Goal: Task Accomplishment & Management: Use online tool/utility

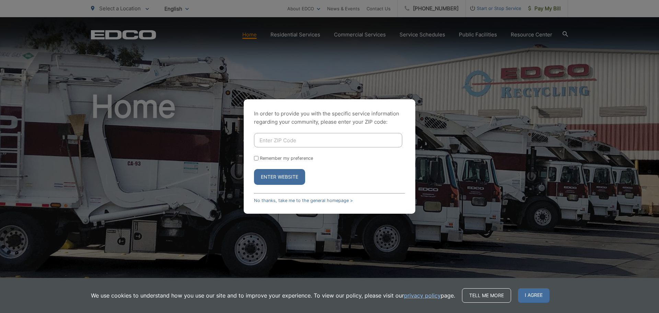
click at [305, 141] on input "Enter ZIP Code" at bounding box center [328, 140] width 148 height 14
type input "92118"
click at [258, 158] on input "Remember my preference" at bounding box center [256, 158] width 4 height 4
checkbox input "true"
click at [279, 181] on button "Enter Website" at bounding box center [279, 177] width 51 height 16
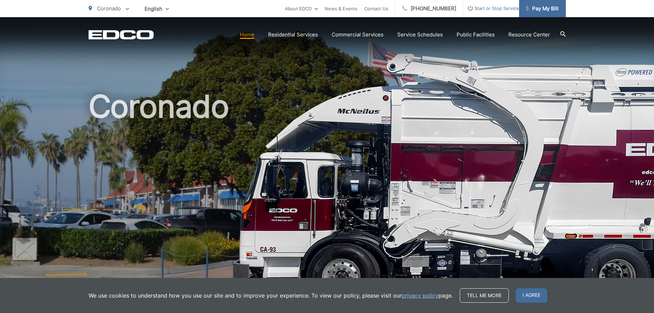
click at [552, 9] on span "Pay My Bill" at bounding box center [542, 8] width 33 height 8
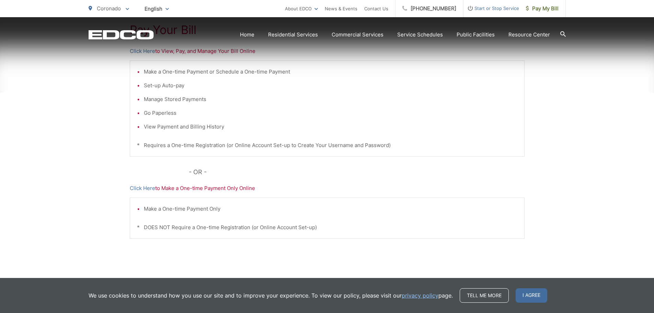
scroll to position [175, 0]
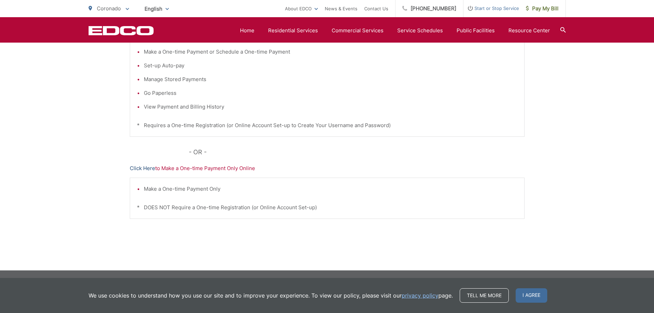
click at [141, 168] on link "Click Here" at bounding box center [142, 168] width 25 height 8
